Goal: Navigation & Orientation: Find specific page/section

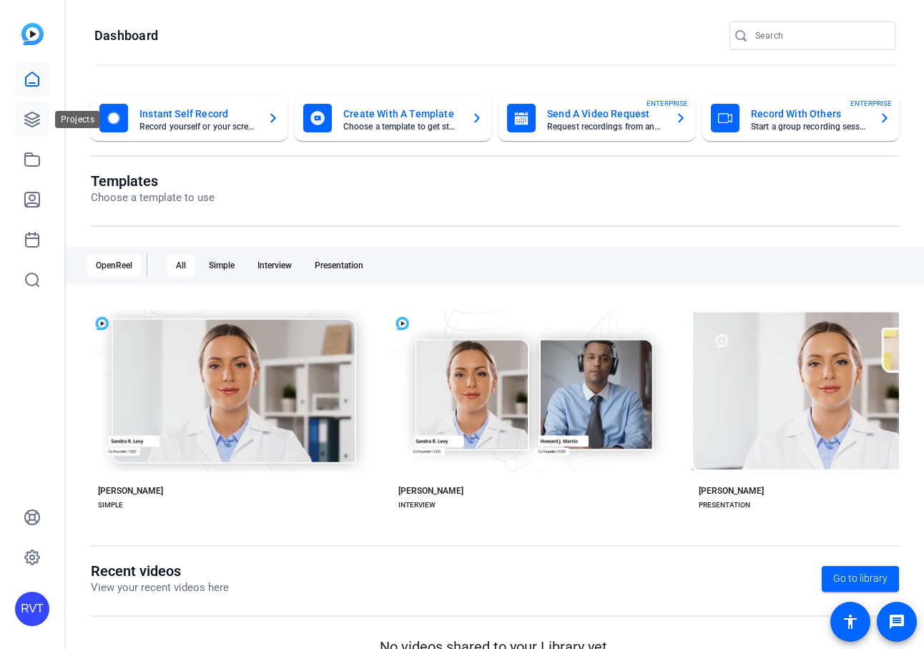
click at [30, 115] on icon at bounding box center [32, 119] width 17 height 17
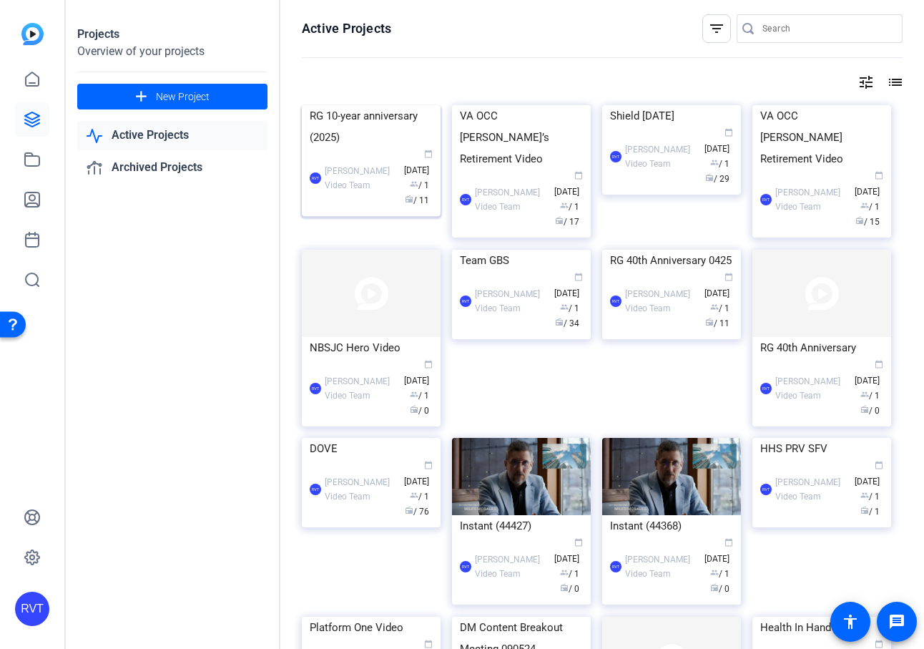
click at [355, 105] on img at bounding box center [371, 105] width 139 height 0
